Goal: Information Seeking & Learning: Learn about a topic

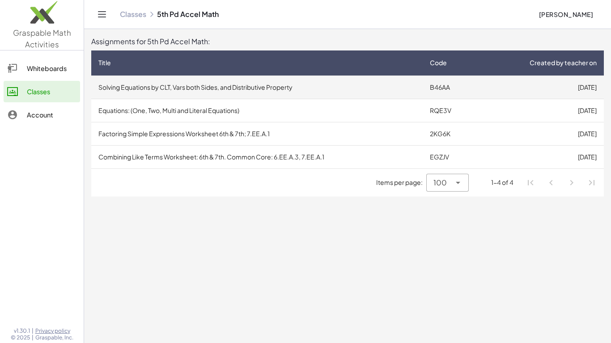
click at [531, 91] on td "[DATE]" at bounding box center [540, 87] width 125 height 23
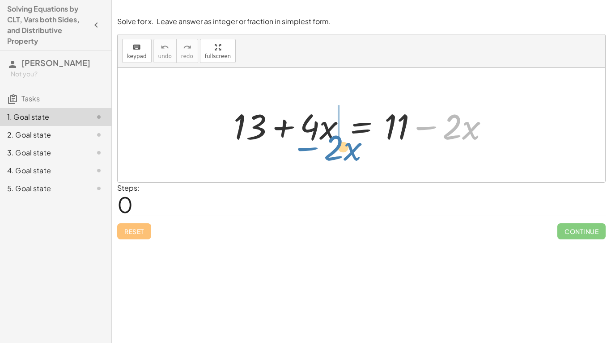
drag, startPoint x: 430, startPoint y: 127, endPoint x: 314, endPoint y: 147, distance: 118.4
click at [314, 147] on div at bounding box center [364, 125] width 271 height 46
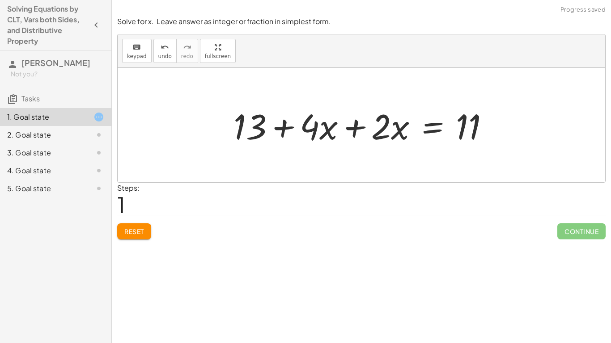
click at [347, 128] on div at bounding box center [364, 125] width 271 height 46
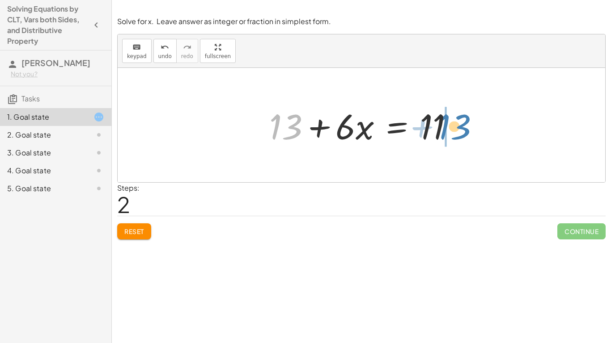
drag, startPoint x: 291, startPoint y: 128, endPoint x: 463, endPoint y: 127, distance: 172.1
click at [463, 127] on div at bounding box center [365, 125] width 200 height 46
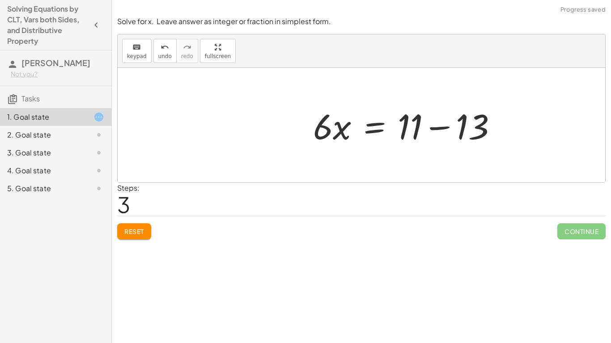
click at [458, 127] on div at bounding box center [408, 125] width 200 height 46
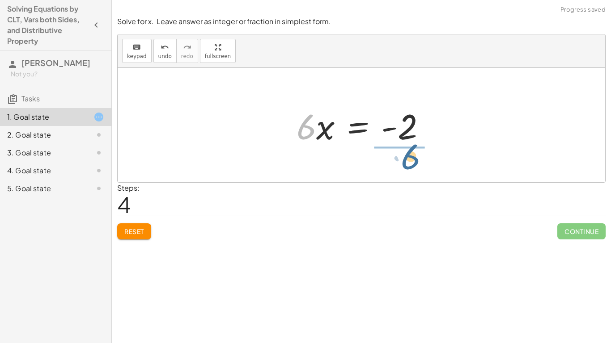
drag, startPoint x: 311, startPoint y: 133, endPoint x: 418, endPoint y: 163, distance: 110.5
click at [418, 163] on div "+ 13 + · 4 · x = + 11 − · 2 · x + 13 + · 4 · x + · 2 · x = 11 + 13 + · 6 · x = …" at bounding box center [361, 125] width 487 height 114
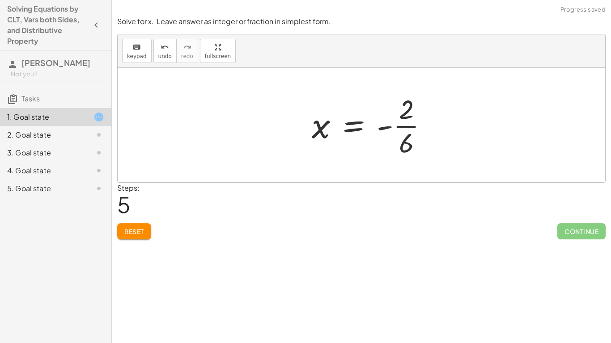
click at [406, 127] on div at bounding box center [373, 125] width 132 height 69
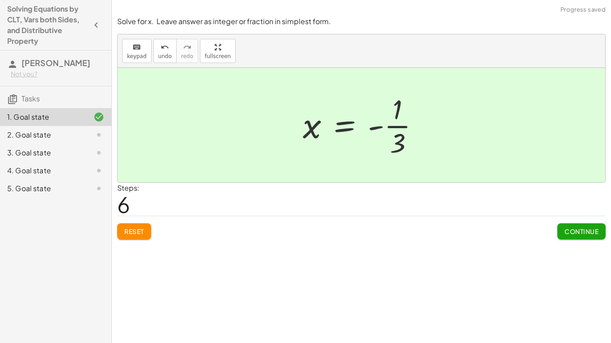
click at [576, 233] on span "Continue" at bounding box center [581, 232] width 34 height 8
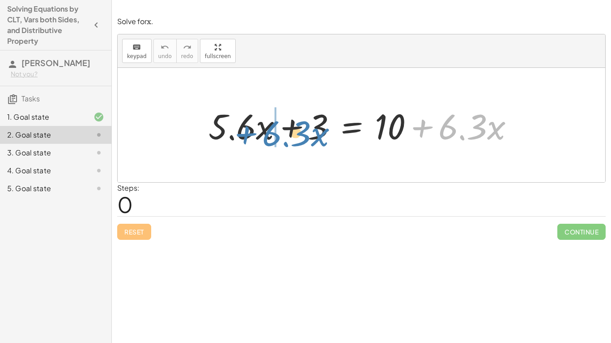
drag, startPoint x: 426, startPoint y: 128, endPoint x: 250, endPoint y: 135, distance: 176.2
click at [250, 135] on div at bounding box center [364, 125] width 321 height 46
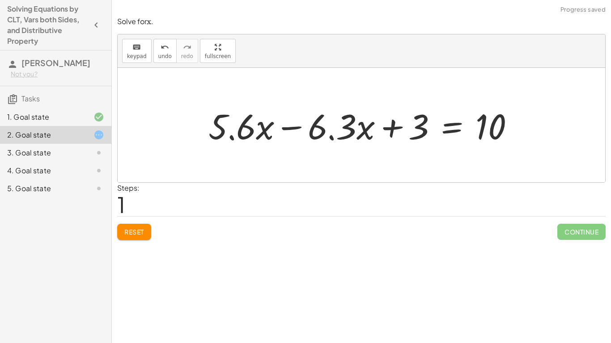
click at [297, 126] on div at bounding box center [364, 125] width 321 height 46
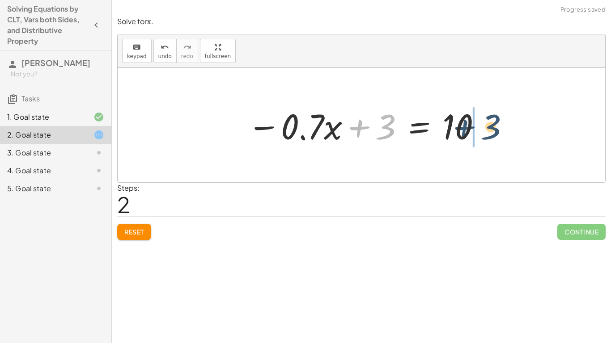
drag, startPoint x: 361, startPoint y: 128, endPoint x: 472, endPoint y: 129, distance: 110.9
click at [472, 129] on div at bounding box center [365, 125] width 244 height 46
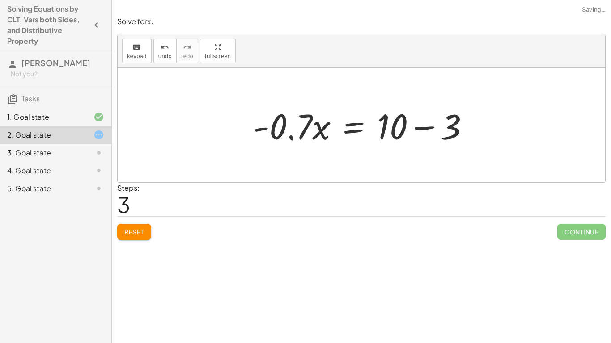
click at [430, 127] on div at bounding box center [364, 125] width 233 height 46
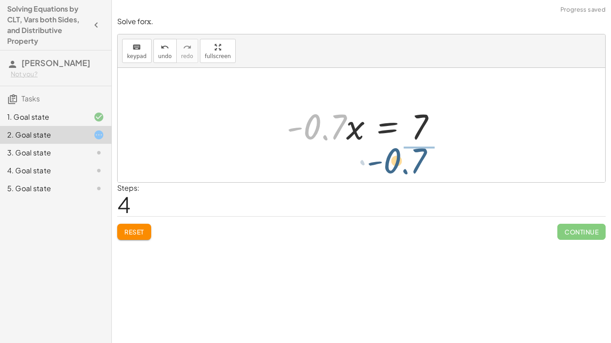
drag, startPoint x: 335, startPoint y: 129, endPoint x: 427, endPoint y: 164, distance: 98.0
click at [427, 164] on div "+ · 5.6 · x + 3 = + 10 + · 6.3 · x + · 5.6 · x − · 6.3 · x + 3 = 10 − · 0.7 · x…" at bounding box center [361, 125] width 487 height 114
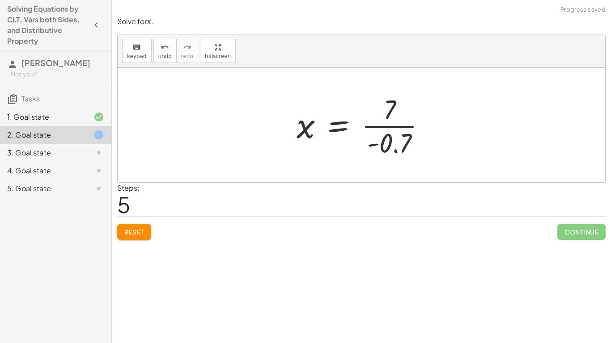
click at [405, 126] on div at bounding box center [364, 125] width 145 height 69
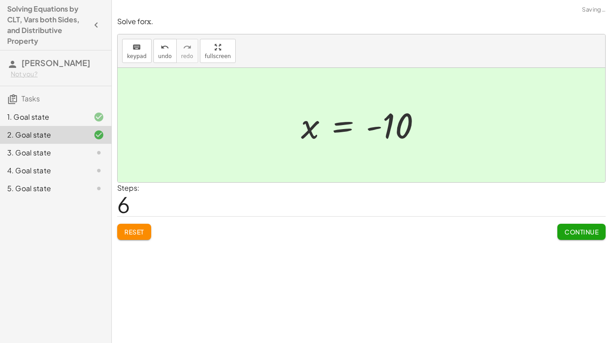
click at [566, 230] on span "Continue" at bounding box center [581, 232] width 34 height 8
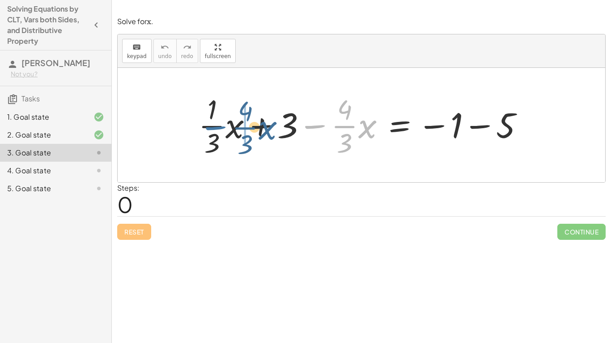
drag, startPoint x: 314, startPoint y: 127, endPoint x: 213, endPoint y: 134, distance: 100.8
click at [213, 134] on div at bounding box center [364, 125] width 341 height 69
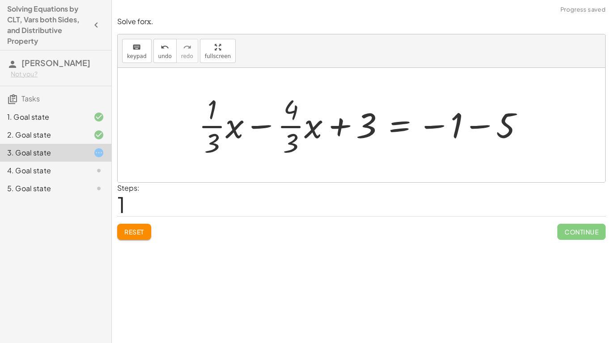
click at [261, 125] on div at bounding box center [364, 125] width 341 height 69
click at [266, 127] on div at bounding box center [364, 125] width 341 height 69
click at [266, 128] on div at bounding box center [364, 125] width 341 height 69
click at [266, 129] on div at bounding box center [364, 125] width 341 height 69
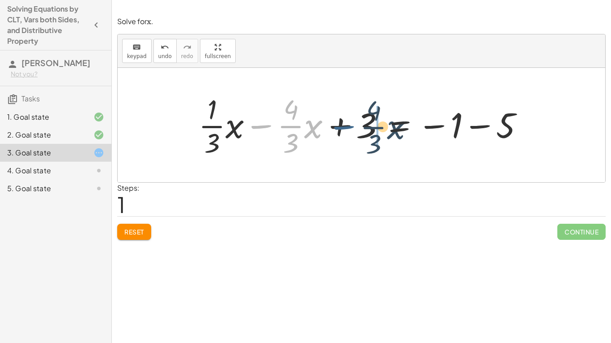
drag, startPoint x: 269, startPoint y: 124, endPoint x: 358, endPoint y: 127, distance: 89.9
click at [358, 127] on div at bounding box center [364, 125] width 341 height 69
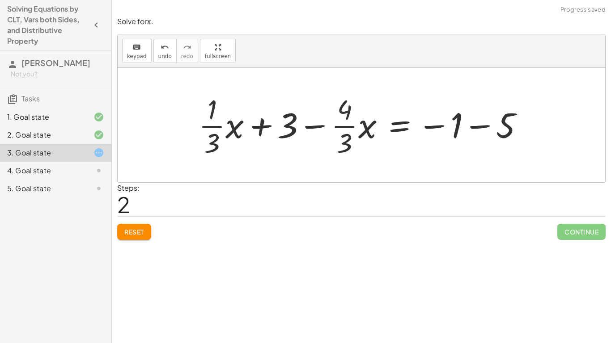
click at [136, 232] on span "Reset" at bounding box center [134, 232] width 20 height 8
click at [472, 126] on div at bounding box center [364, 125] width 341 height 69
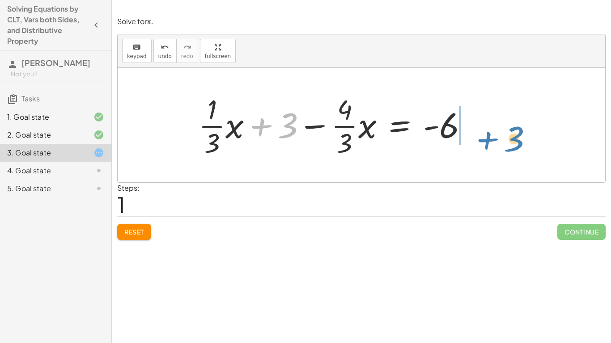
drag, startPoint x: 264, startPoint y: 125, endPoint x: 488, endPoint y: 136, distance: 224.2
click at [488, 136] on div "+ · · 1 · 3 · x + 3 − · · 4 · 3 · x = − 1 − 5 + 3 + · · 1 · 3 · x + 3 − · · 4 ·…" at bounding box center [361, 125] width 487 height 114
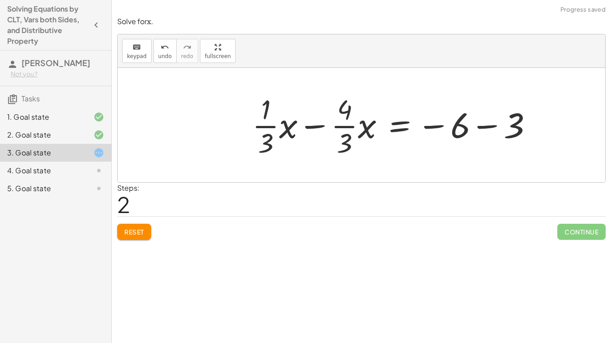
click at [476, 127] on div at bounding box center [396, 125] width 296 height 69
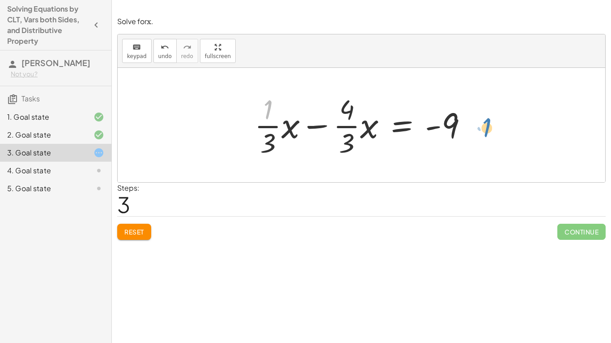
drag, startPoint x: 268, startPoint y: 110, endPoint x: 484, endPoint y: 129, distance: 216.3
drag, startPoint x: 270, startPoint y: 104, endPoint x: 457, endPoint y: 124, distance: 187.9
click at [457, 124] on div at bounding box center [364, 125] width 229 height 69
click at [322, 127] on div at bounding box center [364, 125] width 229 height 69
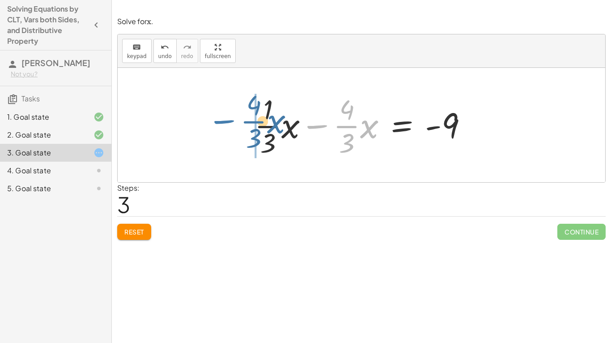
drag, startPoint x: 322, startPoint y: 127, endPoint x: 206, endPoint y: 132, distance: 116.4
click at [206, 132] on div "+ · · 1 · 3 · x + 3 − · · 4 · 3 · x = − 1 − 5 + · · 1 · 3 · x + 3 − · · 4 · 3 ·…" at bounding box center [361, 125] width 487 height 114
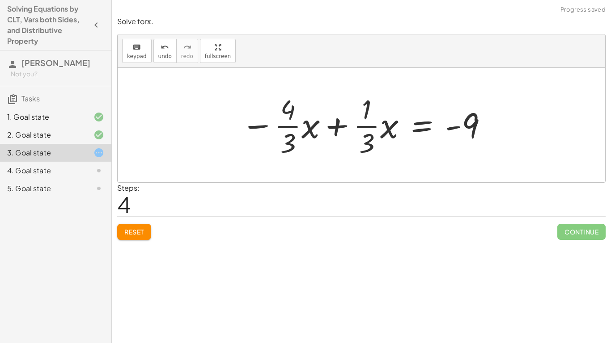
click at [333, 128] on div at bounding box center [364, 125] width 256 height 69
click at [290, 110] on div at bounding box center [364, 125] width 256 height 69
click at [289, 125] on div at bounding box center [364, 125] width 256 height 69
click at [290, 128] on div at bounding box center [364, 125] width 256 height 69
click at [132, 235] on span "Reset" at bounding box center [134, 232] width 20 height 8
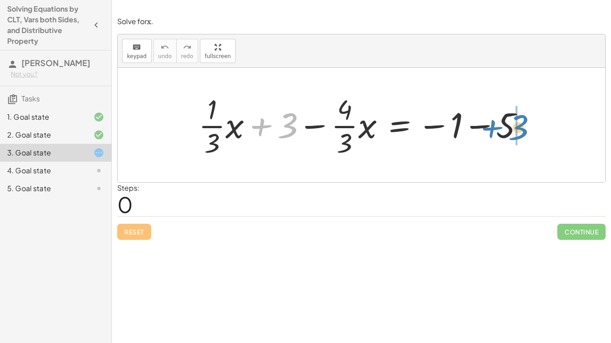
drag, startPoint x: 267, startPoint y: 125, endPoint x: 499, endPoint y: 127, distance: 232.5
click at [499, 127] on div at bounding box center [364, 125] width 341 height 69
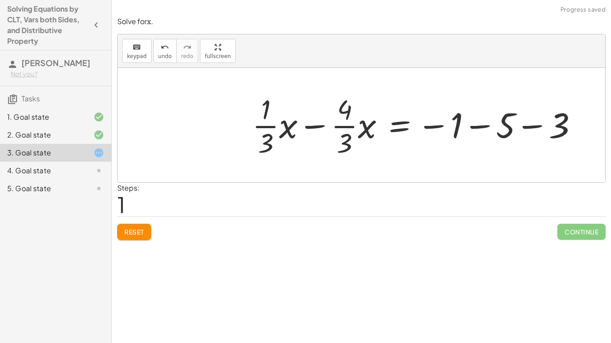
click at [482, 127] on div at bounding box center [418, 125] width 341 height 69
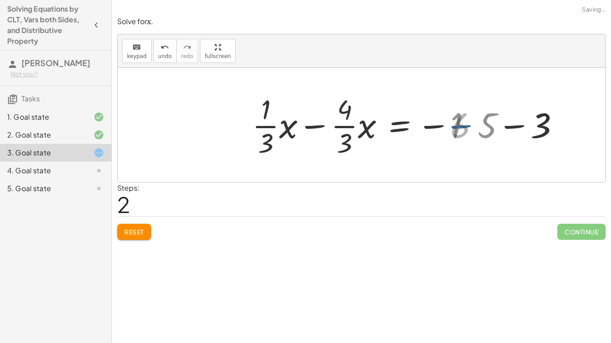
click at [482, 127] on div at bounding box center [396, 125] width 296 height 69
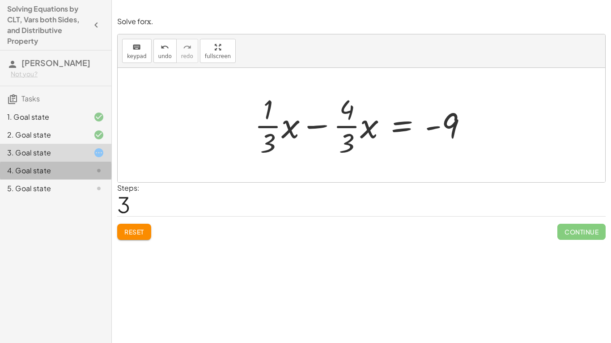
click at [60, 166] on div "4. Goal state" at bounding box center [43, 170] width 72 height 11
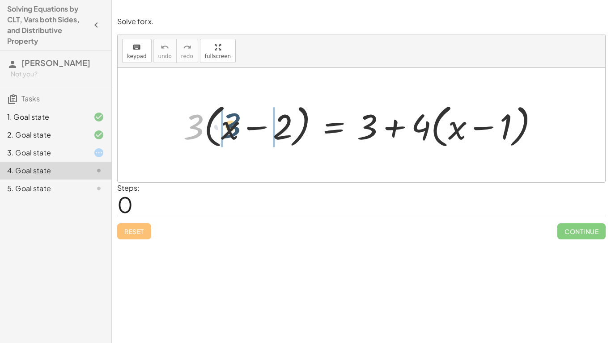
drag, startPoint x: 199, startPoint y: 128, endPoint x: 236, endPoint y: 127, distance: 37.1
click at [236, 127] on div at bounding box center [364, 125] width 371 height 51
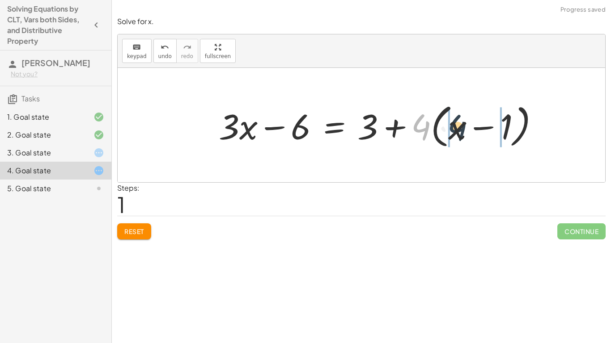
drag, startPoint x: 425, startPoint y: 132, endPoint x: 463, endPoint y: 133, distance: 37.6
click at [463, 133] on div at bounding box center [382, 125] width 336 height 51
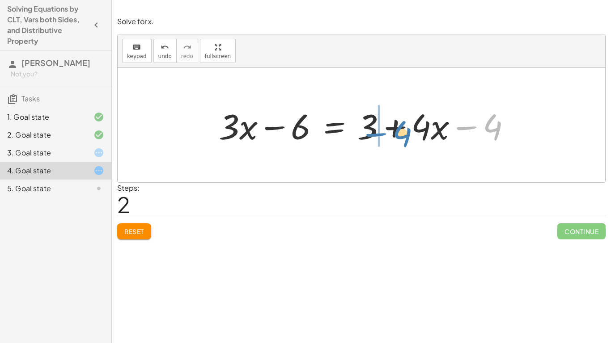
drag, startPoint x: 468, startPoint y: 128, endPoint x: 377, endPoint y: 135, distance: 90.5
click at [383, 131] on div at bounding box center [368, 125] width 308 height 46
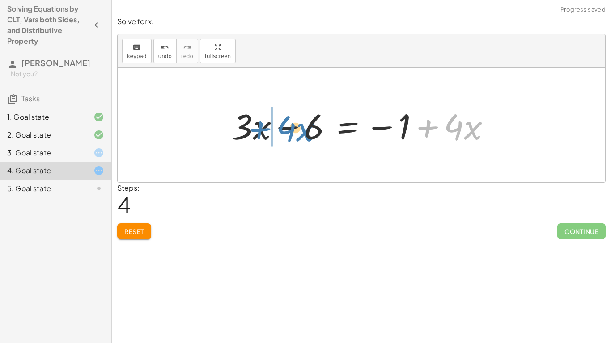
drag, startPoint x: 427, startPoint y: 127, endPoint x: 261, endPoint y: 129, distance: 166.7
click at [261, 129] on div at bounding box center [365, 125] width 274 height 46
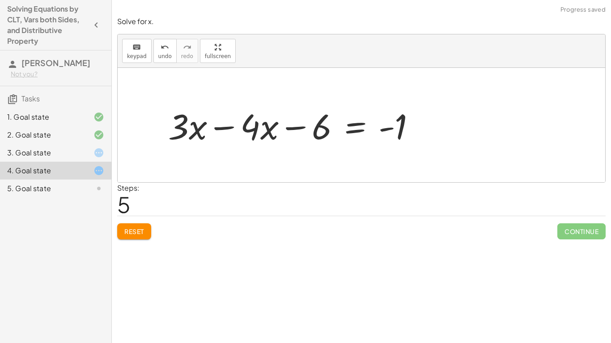
click at [222, 126] on div "· 3 · ( + x − 2 ) = + 3 + · 4 · ( + x − 1 ) + · 3 · x − · 3 · 2 = + 3 + · 4 · (…" at bounding box center [292, 125] width 274 height 51
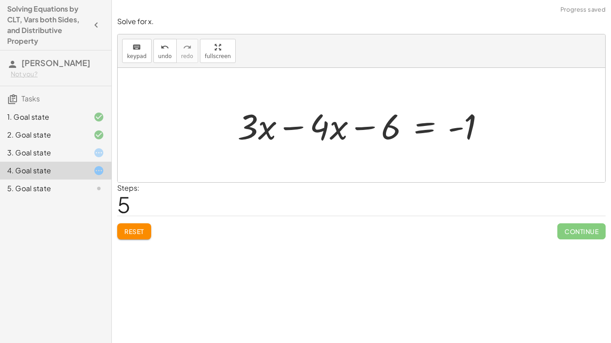
click at [291, 127] on div at bounding box center [364, 125] width 263 height 46
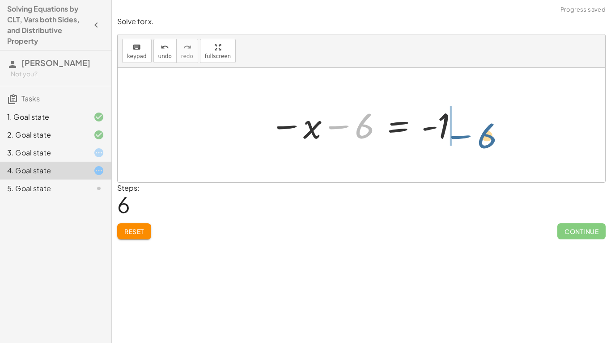
drag, startPoint x: 370, startPoint y: 128, endPoint x: 493, endPoint y: 136, distance: 123.2
click at [493, 136] on div "· 3 · ( + x − 2 ) = + 3 + · 4 · ( + x − 1 ) + · 3 · x − · 3 · 2 = + 3 + · 4 · (…" at bounding box center [361, 125] width 487 height 114
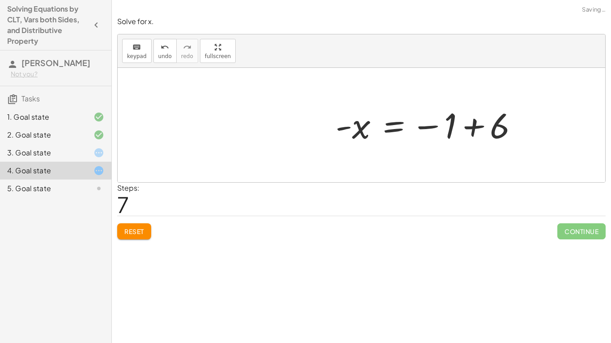
click at [479, 127] on div at bounding box center [430, 125] width 199 height 44
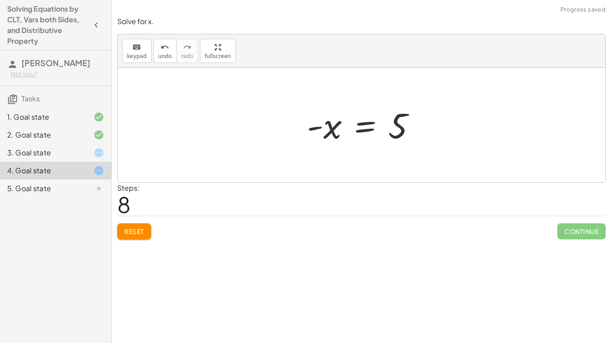
click at [328, 131] on div at bounding box center [364, 125] width 125 height 44
drag, startPoint x: 316, startPoint y: 129, endPoint x: 396, endPoint y: 134, distance: 79.7
click at [396, 134] on div at bounding box center [364, 125] width 125 height 44
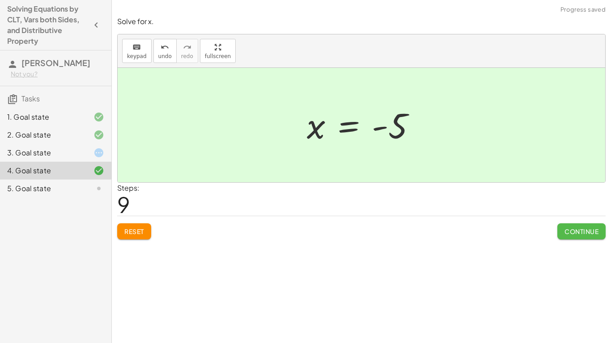
click at [560, 228] on button "Continue" at bounding box center [581, 232] width 48 height 16
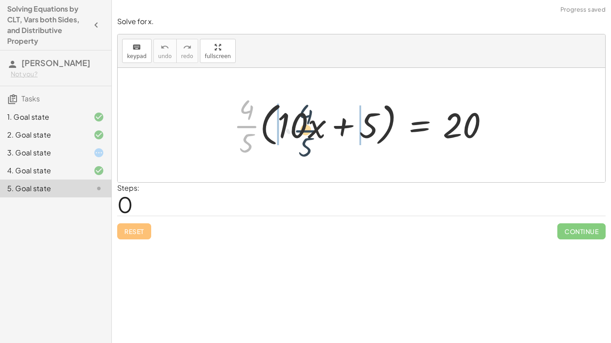
drag, startPoint x: 242, startPoint y: 128, endPoint x: 302, endPoint y: 133, distance: 59.7
click at [302, 133] on div at bounding box center [364, 125] width 271 height 69
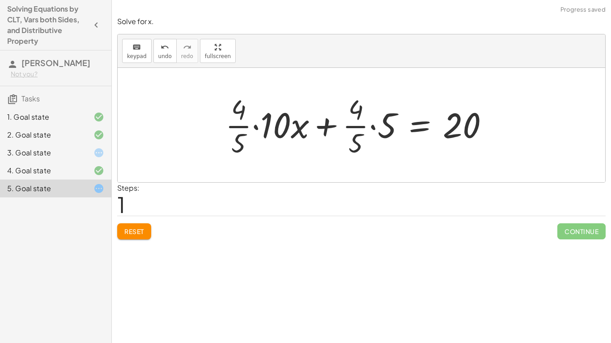
click at [256, 127] on div at bounding box center [360, 125] width 279 height 69
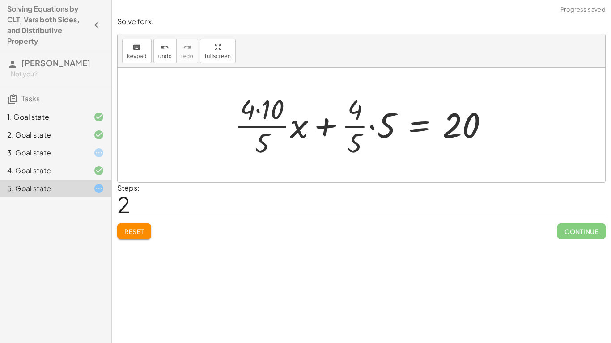
click at [371, 131] on div at bounding box center [365, 125] width 270 height 69
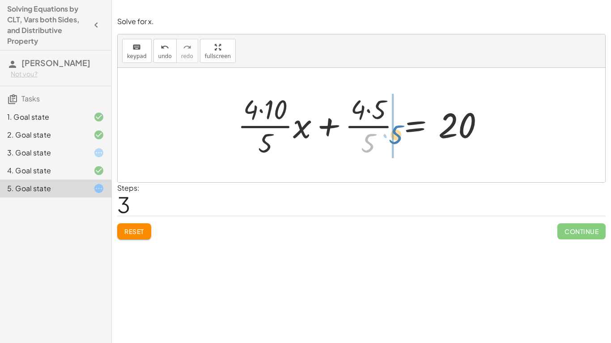
drag, startPoint x: 368, startPoint y: 139, endPoint x: 396, endPoint y: 131, distance: 29.8
click at [396, 131] on div at bounding box center [364, 125] width 263 height 69
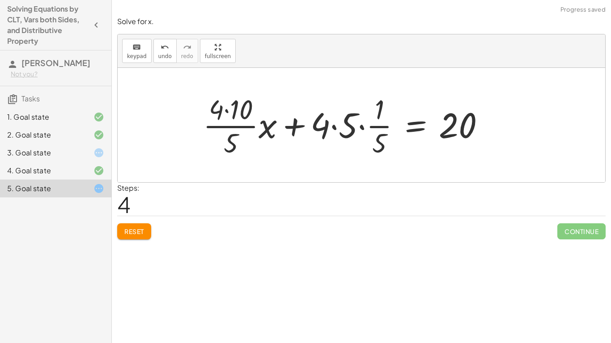
click at [364, 126] on div at bounding box center [347, 125] width 298 height 69
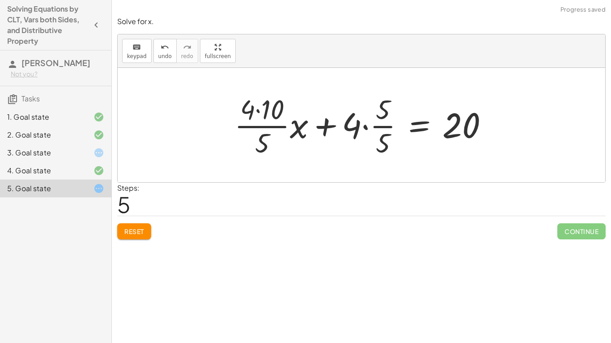
click at [366, 128] on div at bounding box center [365, 125] width 270 height 69
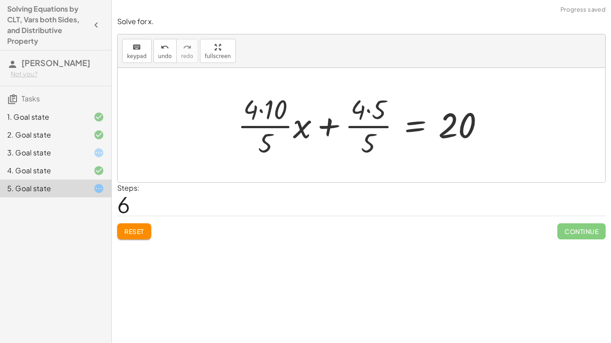
click at [152, 229] on div "Reset Continue" at bounding box center [361, 228] width 488 height 24
click at [139, 234] on span "Reset" at bounding box center [134, 232] width 20 height 8
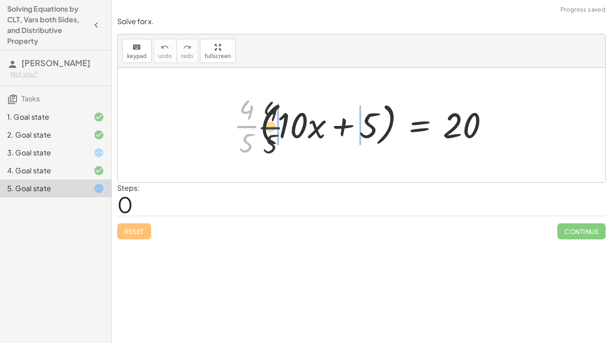
drag, startPoint x: 255, startPoint y: 131, endPoint x: 285, endPoint y: 135, distance: 30.2
click at [285, 135] on div at bounding box center [364, 125] width 271 height 69
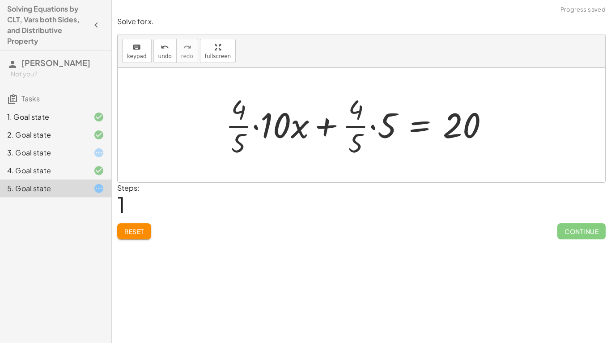
click at [328, 127] on div at bounding box center [360, 125] width 279 height 69
click at [374, 128] on div at bounding box center [360, 125] width 279 height 69
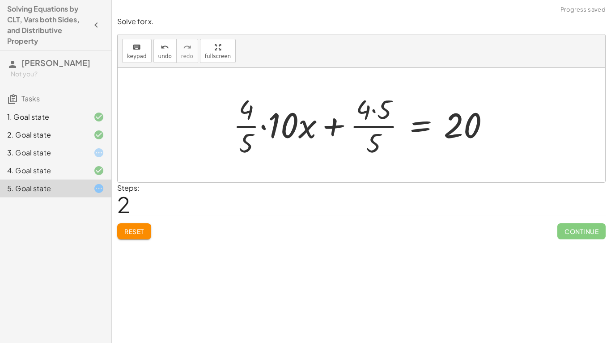
click at [262, 129] on div at bounding box center [364, 125] width 273 height 69
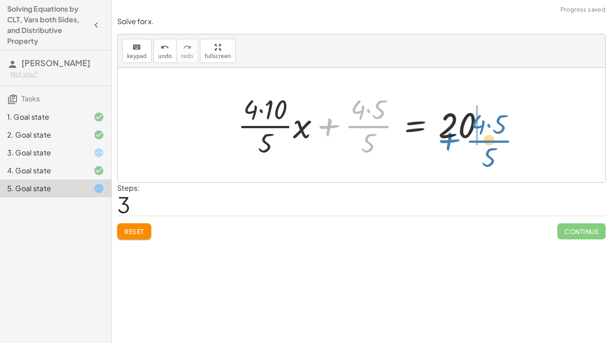
drag, startPoint x: 326, startPoint y: 126, endPoint x: 450, endPoint y: 139, distance: 124.9
click at [450, 139] on div at bounding box center [364, 125] width 263 height 69
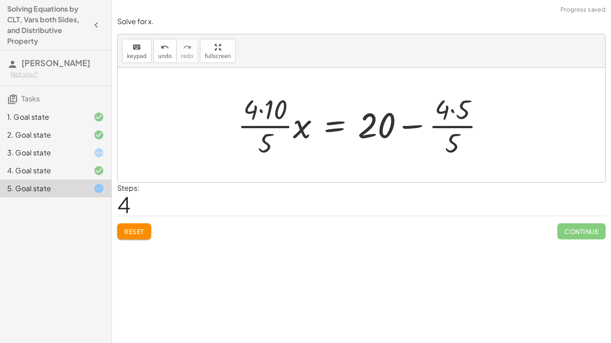
click at [410, 128] on div at bounding box center [364, 125] width 263 height 69
click at [442, 126] on div at bounding box center [364, 125] width 263 height 69
click at [450, 114] on div at bounding box center [364, 125] width 263 height 69
click at [449, 126] on div at bounding box center [361, 125] width 256 height 69
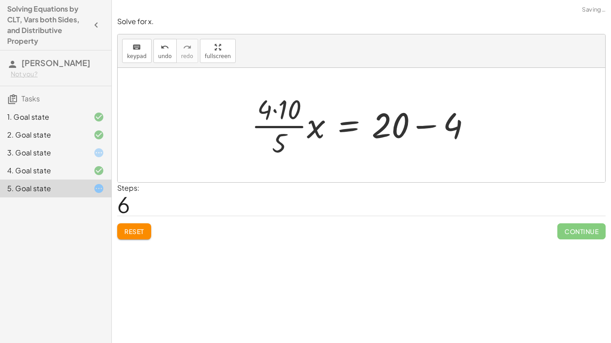
click at [274, 110] on div at bounding box center [365, 125] width 236 height 69
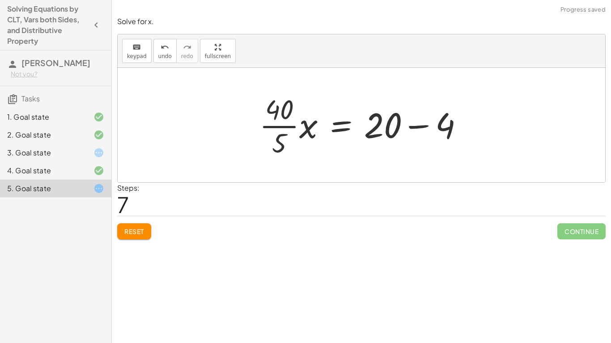
click at [431, 128] on div at bounding box center [365, 125] width 220 height 69
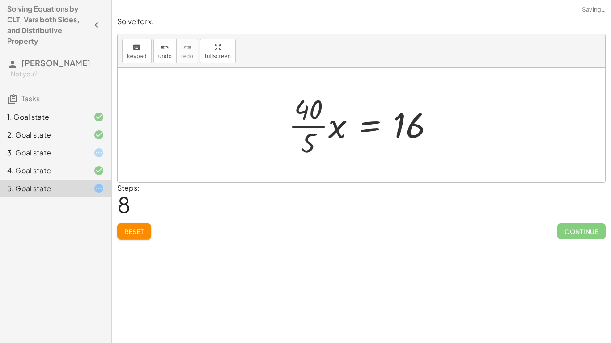
click at [308, 127] on div at bounding box center [364, 125] width 161 height 69
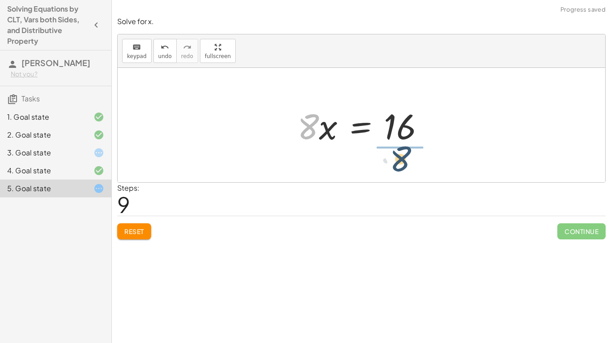
drag, startPoint x: 309, startPoint y: 130, endPoint x: 404, endPoint y: 167, distance: 102.2
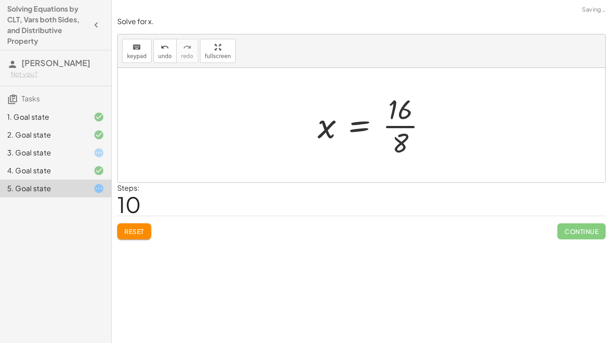
click at [397, 122] on div at bounding box center [375, 125] width 125 height 69
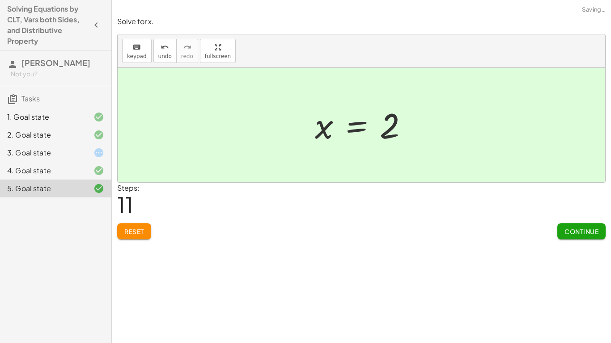
click at [588, 236] on button "Continue" at bounding box center [581, 232] width 48 height 16
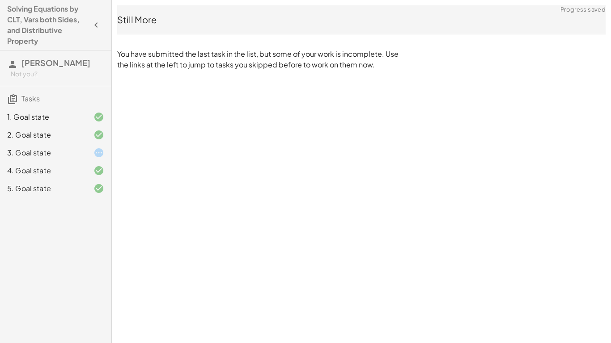
click at [88, 180] on div "3. Goal state" at bounding box center [55, 189] width 111 height 18
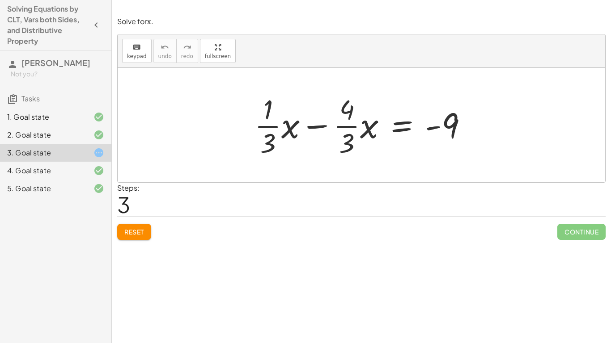
click at [349, 129] on div at bounding box center [364, 125] width 229 height 69
click at [265, 127] on div at bounding box center [364, 125] width 229 height 69
click at [316, 127] on div at bounding box center [364, 125] width 229 height 69
drag, startPoint x: 350, startPoint y: 117, endPoint x: 348, endPoint y: 157, distance: 40.8
click at [348, 157] on div at bounding box center [364, 125] width 229 height 69
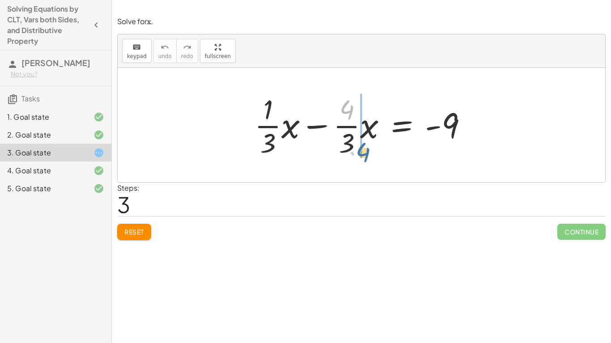
drag, startPoint x: 352, startPoint y: 116, endPoint x: 369, endPoint y: 160, distance: 46.8
click at [369, 160] on div "+ · · 1 · 3 · x + 3 − · · 4 · 3 · x = − 1 − 5 + · · 1 · 3 · x − · · 4 · 3 · x =…" at bounding box center [361, 125] width 240 height 73
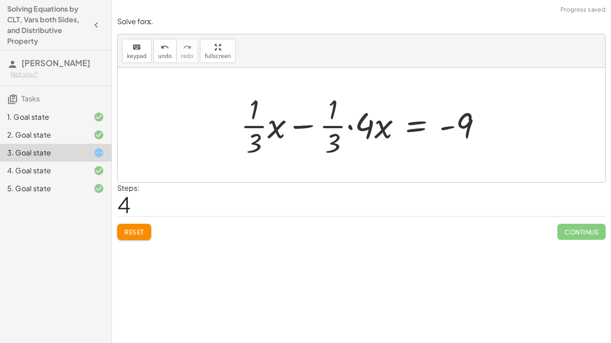
click at [334, 128] on div at bounding box center [364, 125] width 257 height 69
click at [348, 127] on div at bounding box center [364, 125] width 257 height 69
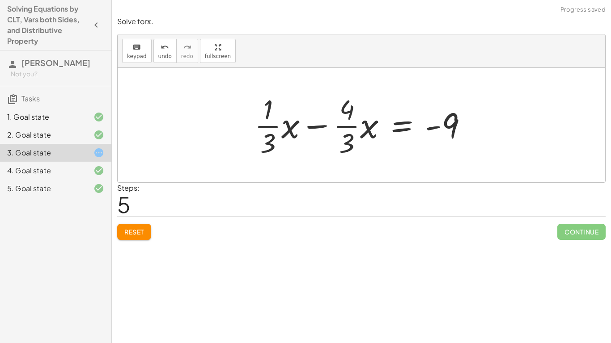
click at [132, 233] on span "Reset" at bounding box center [134, 232] width 20 height 8
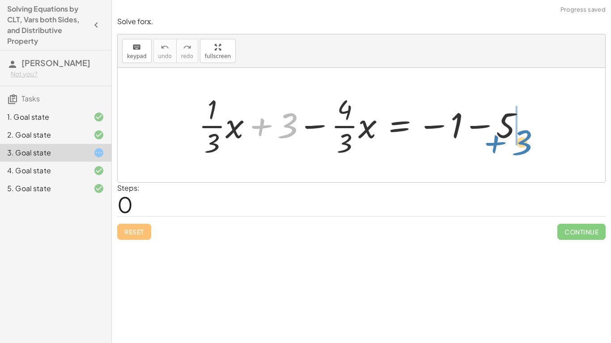
drag, startPoint x: 260, startPoint y: 126, endPoint x: 493, endPoint y: 143, distance: 233.9
click at [493, 143] on div at bounding box center [364, 125] width 341 height 69
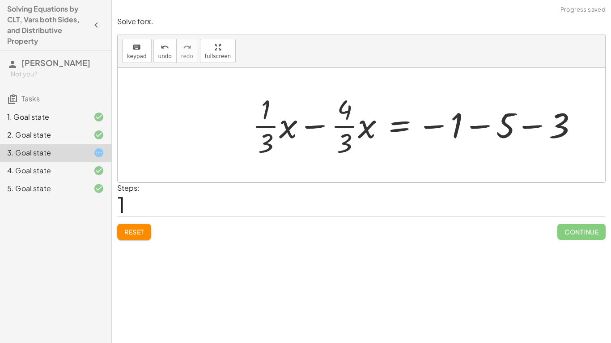
click at [486, 127] on div at bounding box center [418, 125] width 341 height 69
click at [486, 127] on div at bounding box center [396, 125] width 296 height 69
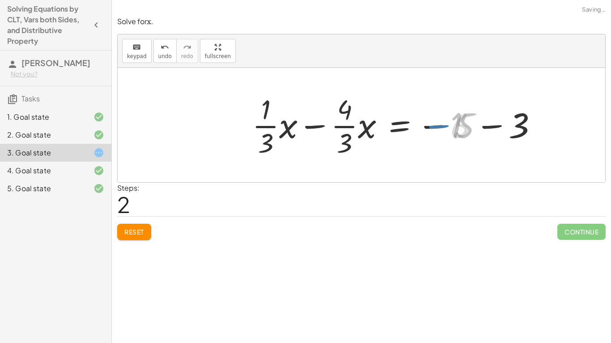
click at [486, 127] on div at bounding box center [396, 125] width 296 height 69
click at [486, 127] on div at bounding box center [361, 125] width 487 height 114
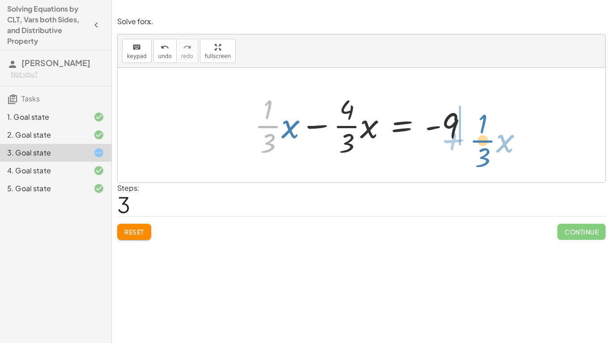
drag, startPoint x: 262, startPoint y: 125, endPoint x: 477, endPoint y: 139, distance: 215.0
click at [477, 139] on div at bounding box center [364, 125] width 229 height 69
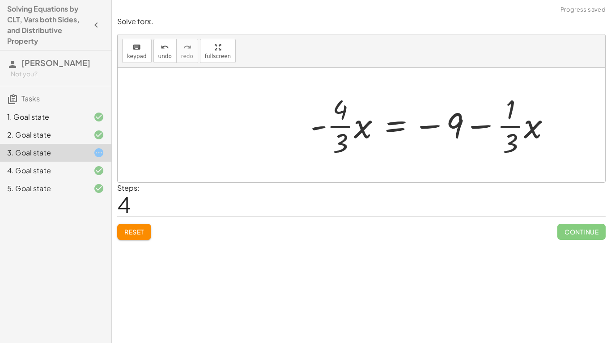
click at [485, 129] on div at bounding box center [434, 125] width 256 height 69
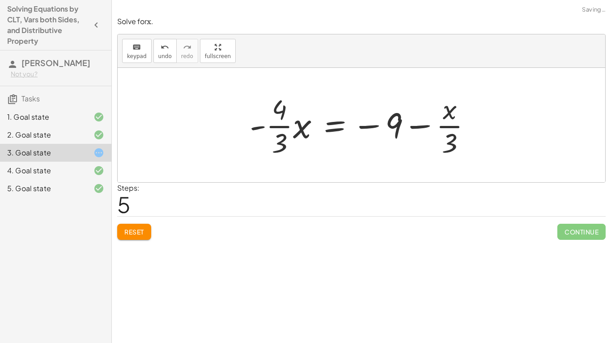
click at [413, 128] on div at bounding box center [364, 125] width 238 height 69
click at [444, 125] on div at bounding box center [364, 125] width 238 height 69
click at [375, 131] on div at bounding box center [364, 125] width 238 height 69
drag, startPoint x: 419, startPoint y: 129, endPoint x: 287, endPoint y: 131, distance: 131.9
click at [287, 131] on div at bounding box center [364, 125] width 238 height 69
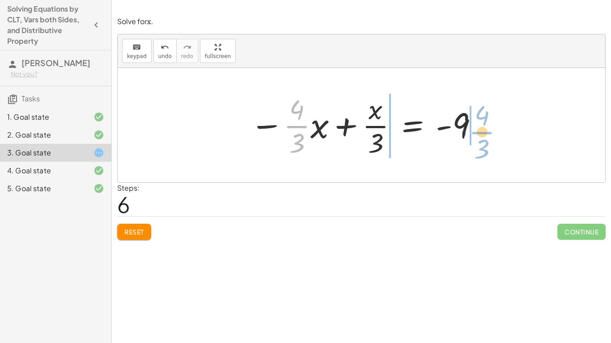
drag, startPoint x: 294, startPoint y: 131, endPoint x: 481, endPoint y: 137, distance: 186.9
click at [481, 137] on div at bounding box center [364, 125] width 238 height 69
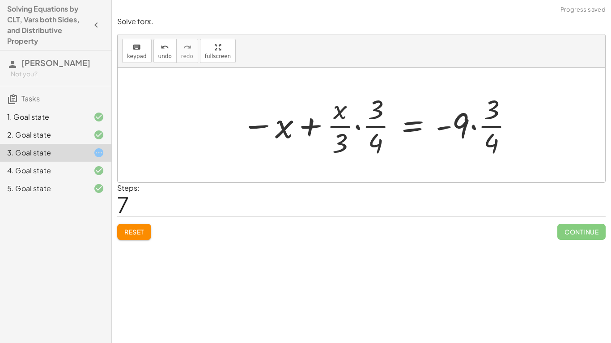
click at [475, 129] on div at bounding box center [378, 125] width 282 height 69
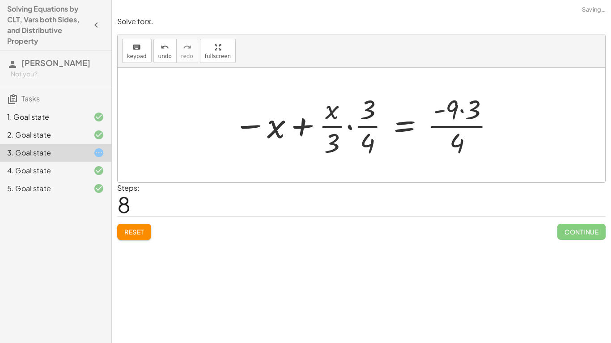
click at [468, 128] on div at bounding box center [364, 125] width 271 height 69
click at [347, 127] on div at bounding box center [364, 125] width 271 height 69
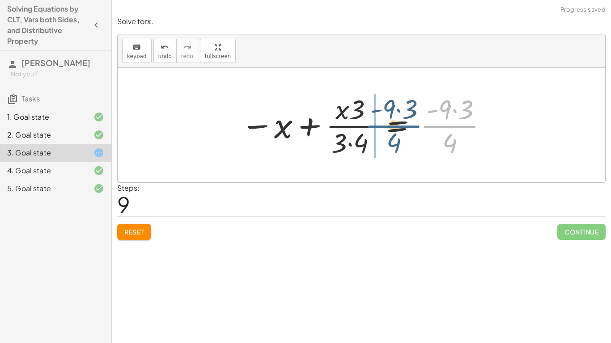
drag, startPoint x: 462, startPoint y: 129, endPoint x: 397, endPoint y: 130, distance: 64.8
click at [397, 130] on div at bounding box center [364, 125] width 257 height 69
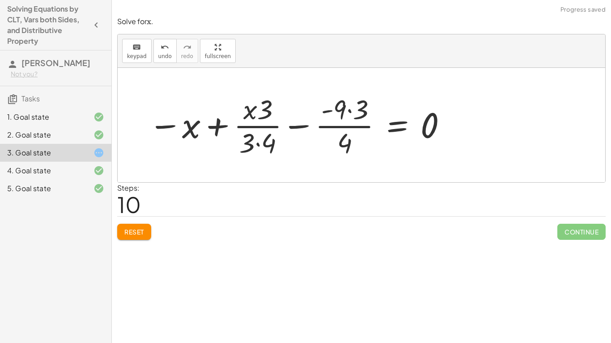
click at [302, 126] on div at bounding box center [298, 125] width 308 height 69
click at [350, 113] on div at bounding box center [298, 125] width 308 height 69
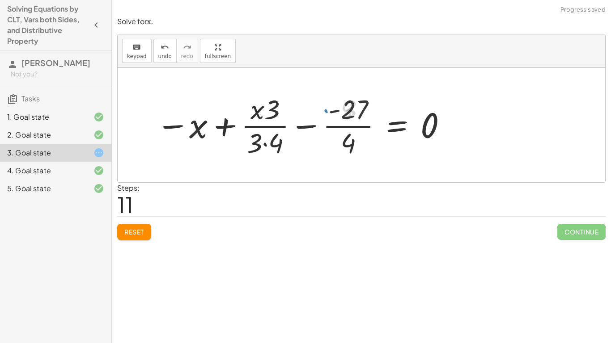
click at [350, 126] on div at bounding box center [302, 125] width 300 height 69
click at [349, 126] on div at bounding box center [302, 125] width 300 height 69
click at [278, 128] on div at bounding box center [302, 125] width 300 height 69
click at [275, 146] on div at bounding box center [302, 125] width 300 height 69
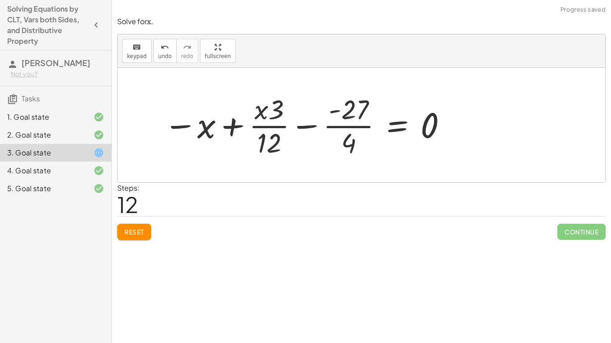
click at [280, 131] on div at bounding box center [305, 125] width 293 height 69
click at [273, 113] on div at bounding box center [305, 125] width 293 height 69
click at [143, 231] on span "Reset" at bounding box center [134, 232] width 20 height 8
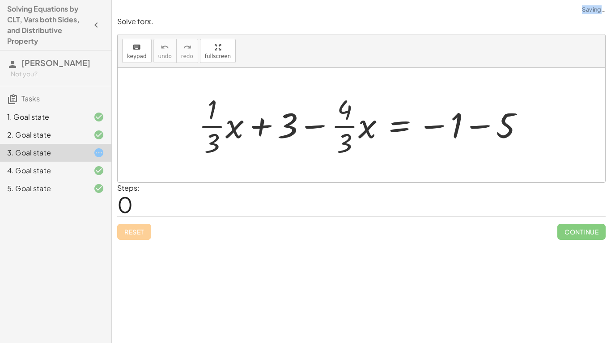
click at [143, 231] on div "Reset Continue" at bounding box center [361, 228] width 488 height 24
click at [99, 27] on icon "button" at bounding box center [96, 25] width 11 height 11
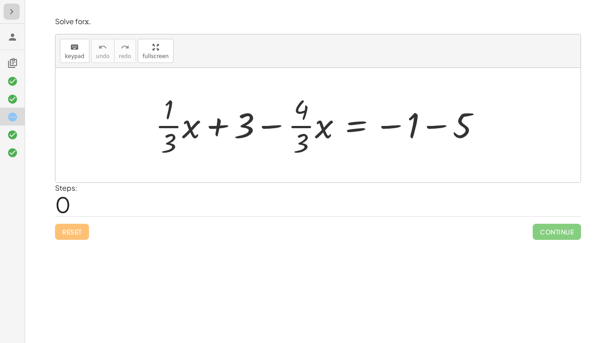
click at [13, 15] on icon "button" at bounding box center [11, 11] width 11 height 11
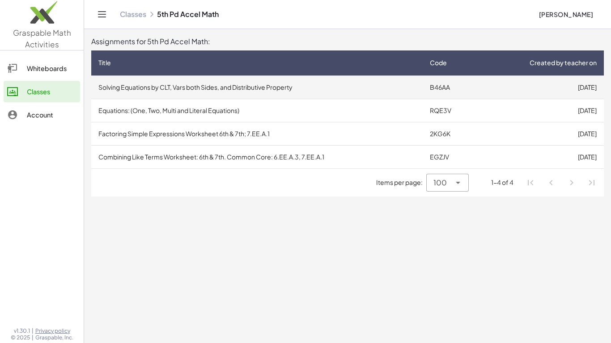
click at [422, 84] on td "Solving Equations by CLT, Vars both Sides, and Distributive Property" at bounding box center [256, 87] width 331 height 23
click at [366, 93] on td "Solving Equations by CLT, Vars both Sides, and Distributive Property" at bounding box center [256, 87] width 331 height 23
